Goal: Task Accomplishment & Management: Use online tool/utility

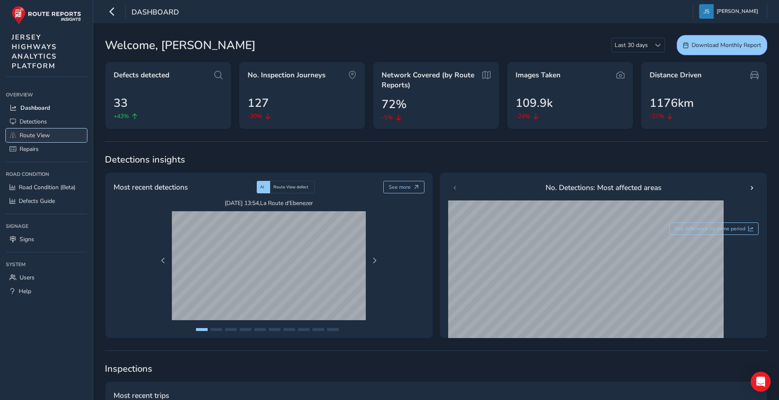
click at [47, 133] on span "Route View" at bounding box center [35, 135] width 30 height 8
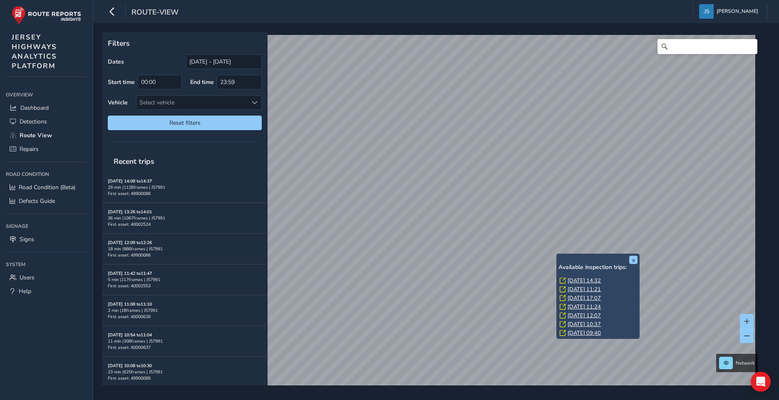
click at [587, 280] on link "[DATE] 14:32" at bounding box center [583, 280] width 33 height 7
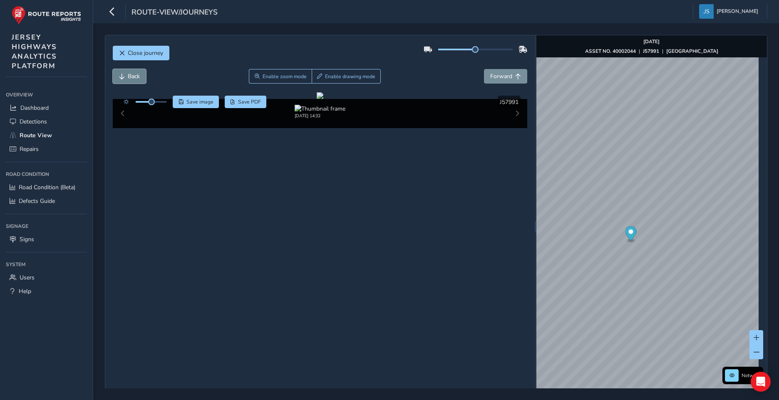
click at [137, 78] on span "Back" at bounding box center [134, 76] width 12 height 8
click at [133, 76] on span "Back" at bounding box center [134, 76] width 12 height 8
click at [250, 99] on span "Save PDF" at bounding box center [249, 102] width 23 height 7
